Goal: Navigation & Orientation: Go to known website

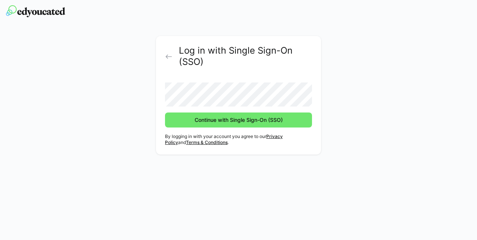
click at [4, 147] on div "Log in with Single Sign-On (SSO) Continue with Single Sign-On (SSO) By logging …" at bounding box center [238, 91] width 477 height 134
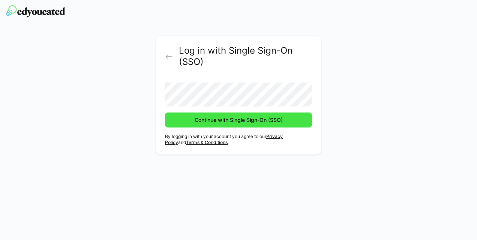
click at [227, 123] on span "Continue with Single Sign-On (SSO)" at bounding box center [238, 119] width 90 height 7
